Goal: Task Accomplishment & Management: Manage account settings

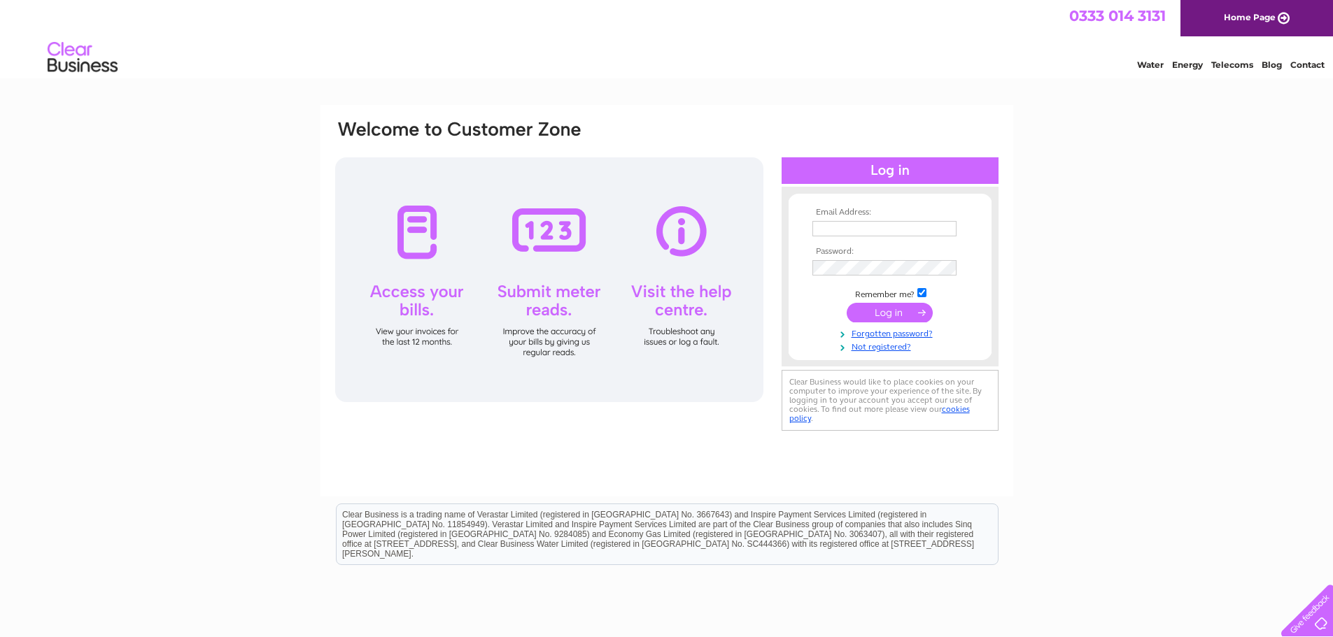
type input "knowe-ayrshires@hotmail.co.uk"
click at [880, 312] on input "submit" at bounding box center [889, 313] width 86 height 20
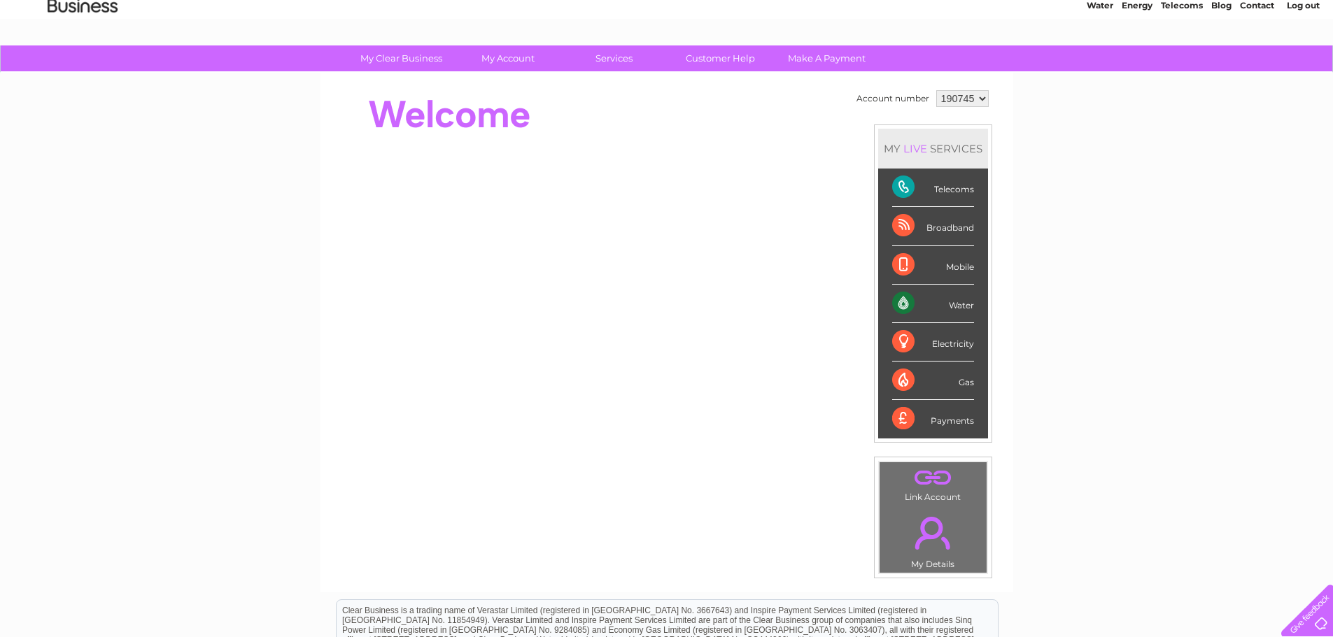
scroll to position [55, 0]
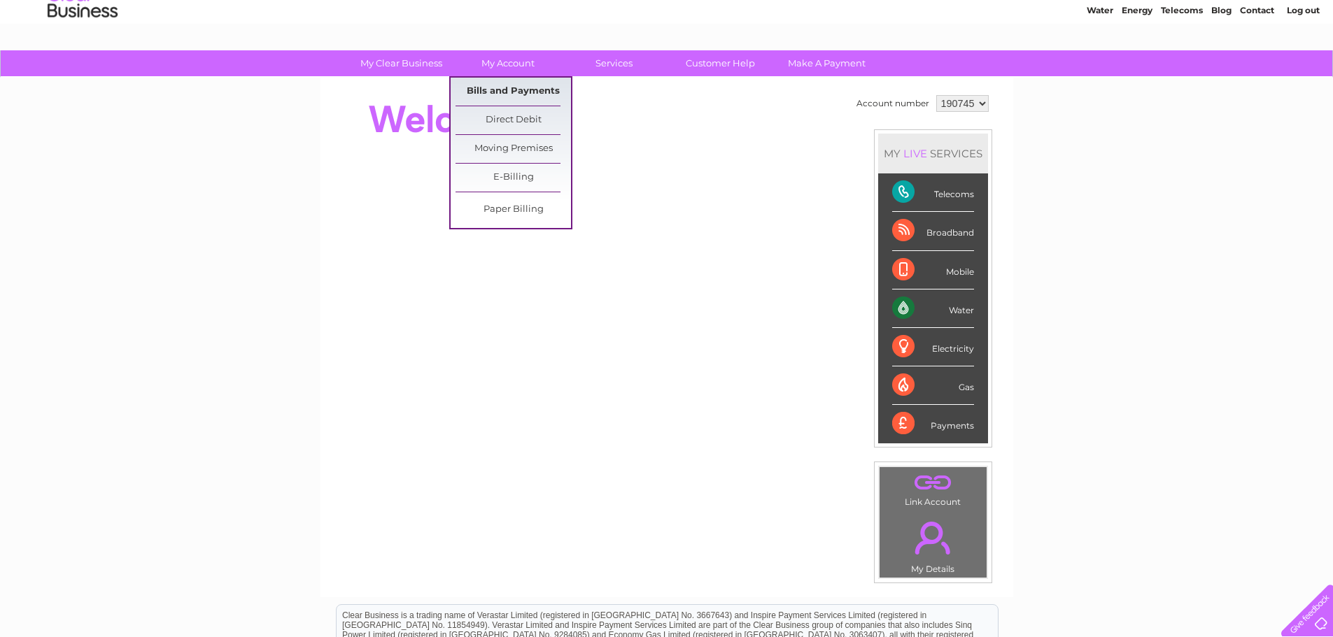
click at [520, 91] on link "Bills and Payments" at bounding box center [512, 92] width 115 height 28
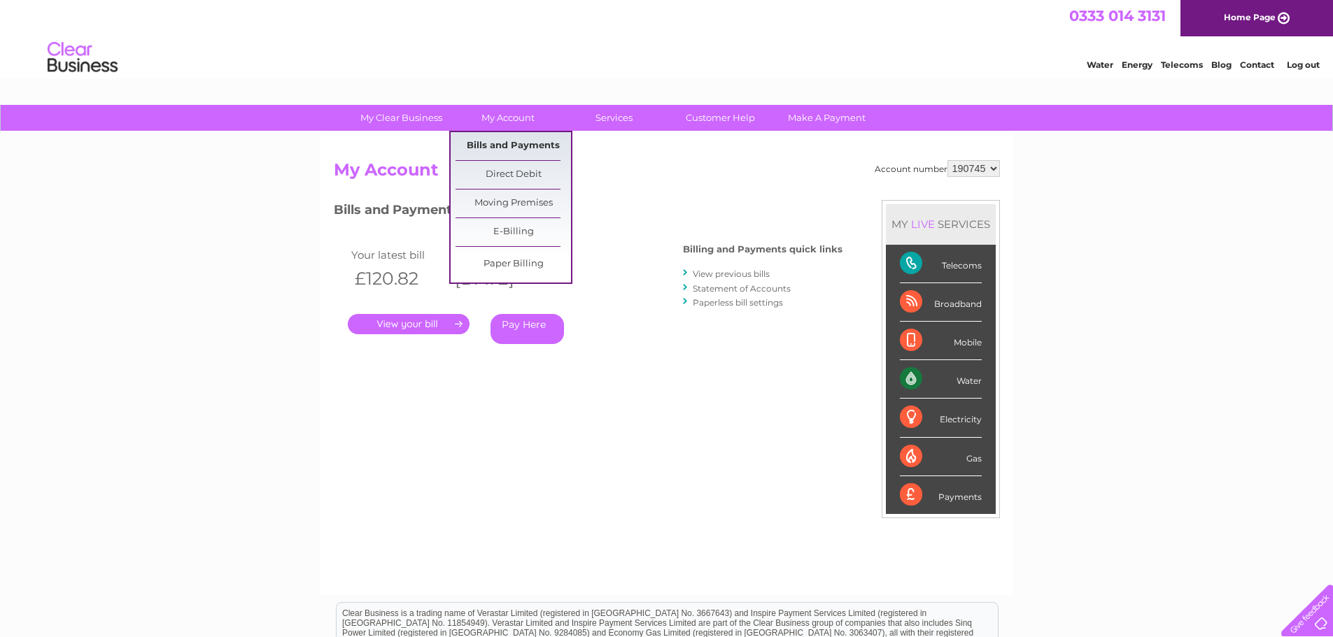
click at [500, 142] on link "Bills and Payments" at bounding box center [512, 146] width 115 height 28
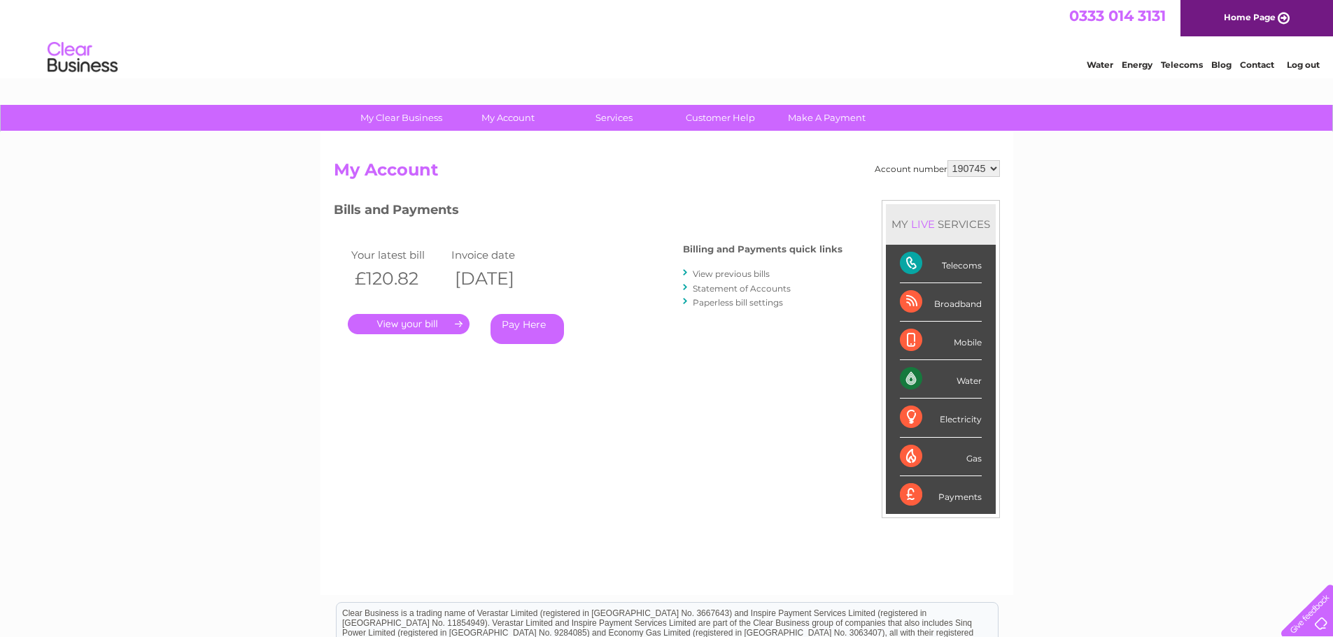
click at [387, 324] on link "." at bounding box center [409, 324] width 122 height 20
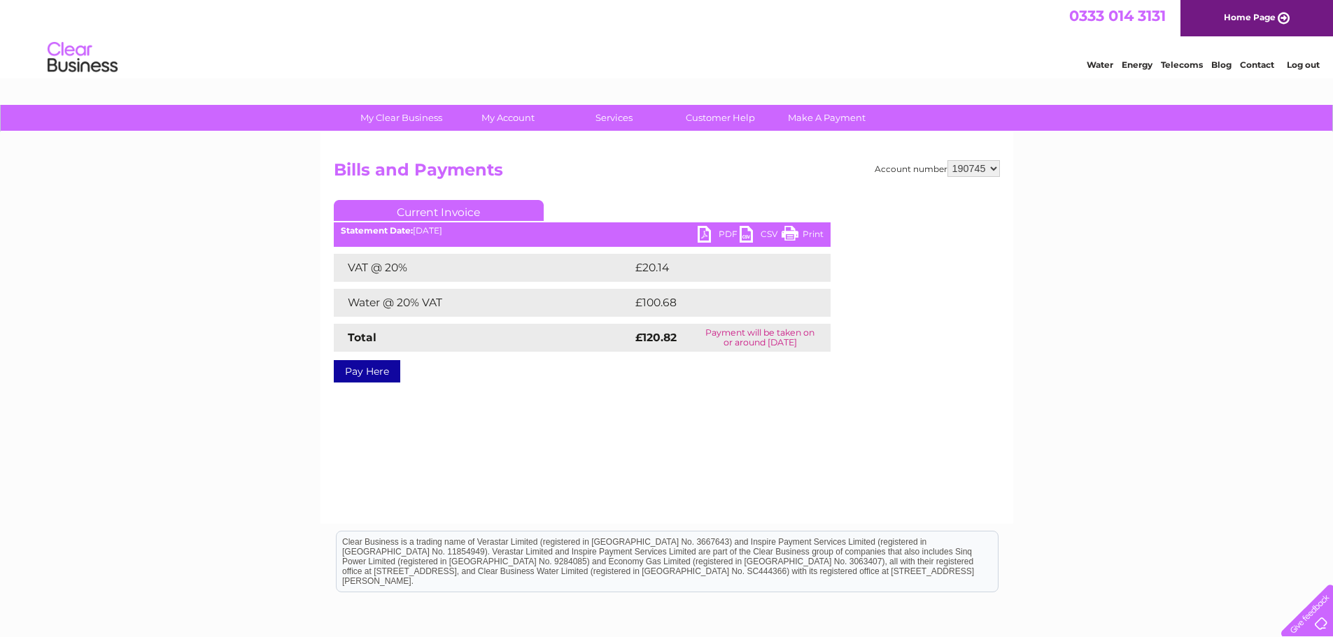
click at [720, 237] on link "PDF" at bounding box center [718, 236] width 42 height 20
click at [702, 232] on link "PDF" at bounding box center [718, 236] width 42 height 20
click at [722, 230] on link "PDF" at bounding box center [718, 236] width 42 height 20
click at [708, 236] on link "PDF" at bounding box center [718, 236] width 42 height 20
